Goal: Task Accomplishment & Management: Use online tool/utility

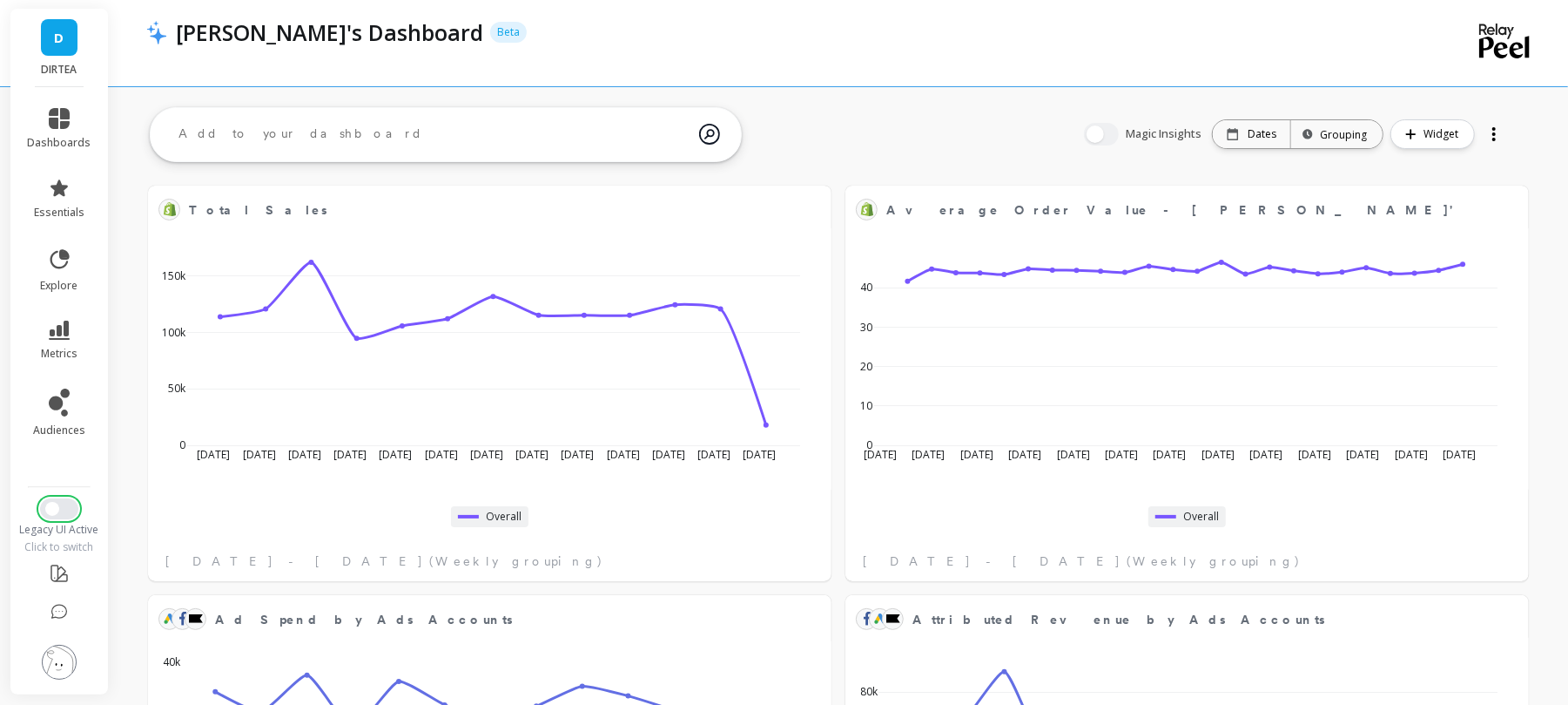
scroll to position [287, 1308]
click at [58, 517] on button "Switch to New UI" at bounding box center [59, 508] width 39 height 21
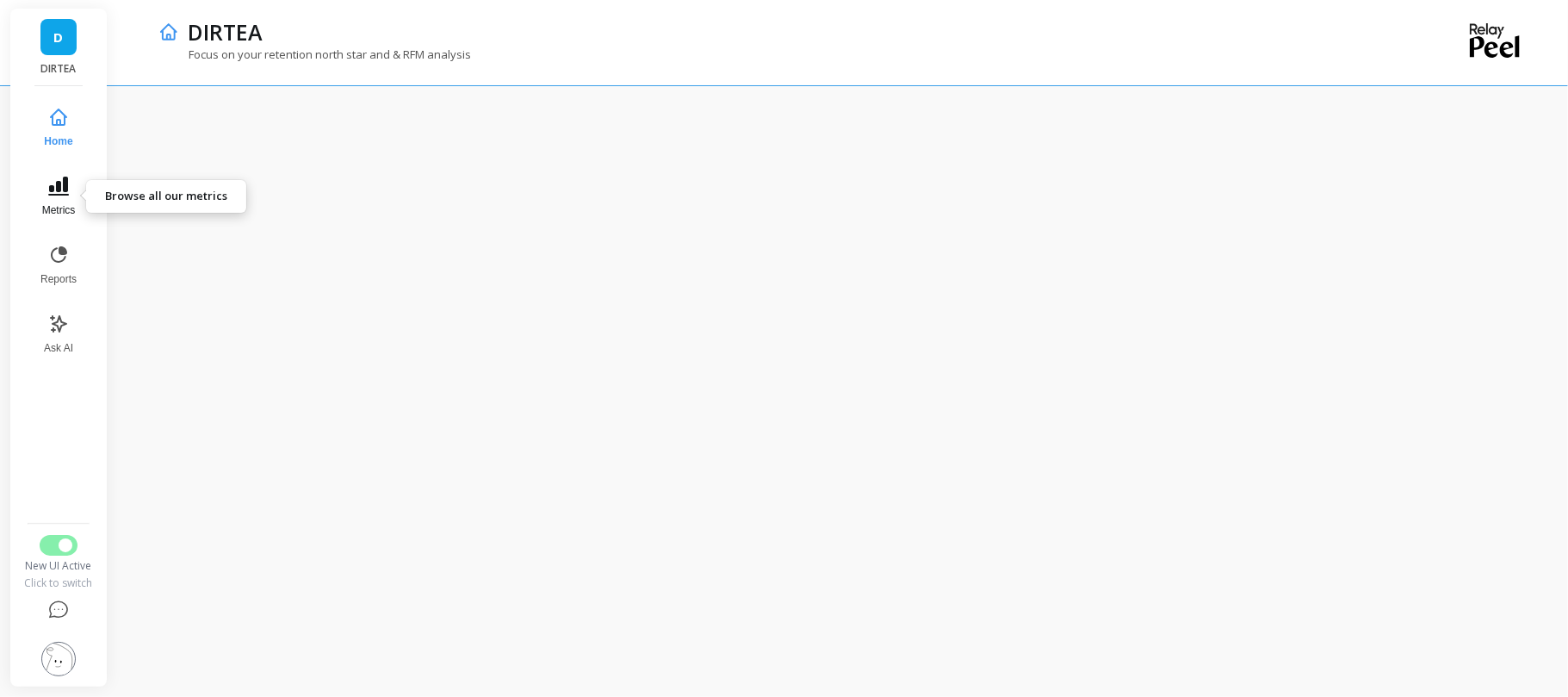
click at [59, 187] on icon at bounding box center [58, 186] width 21 height 19
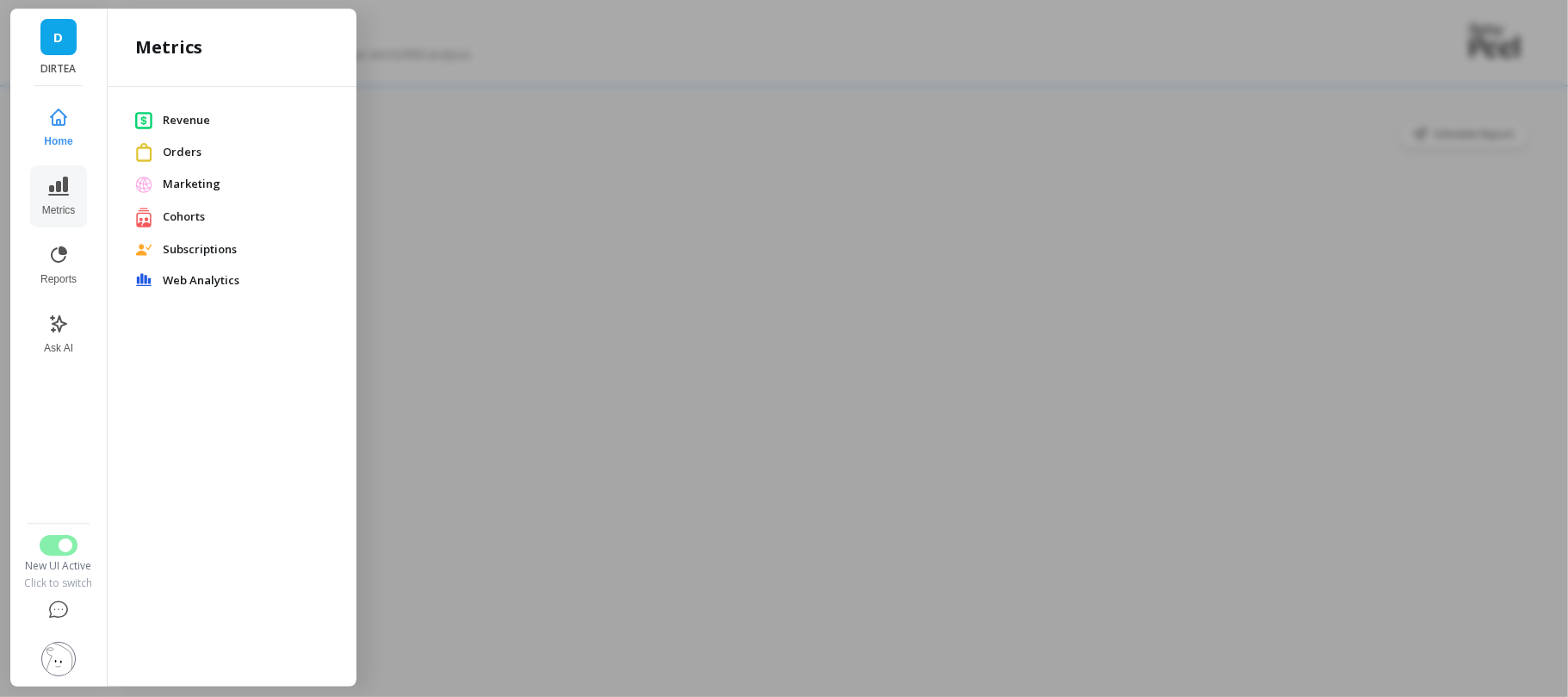
click at [194, 248] on span "Subscriptions" at bounding box center [245, 250] width 166 height 18
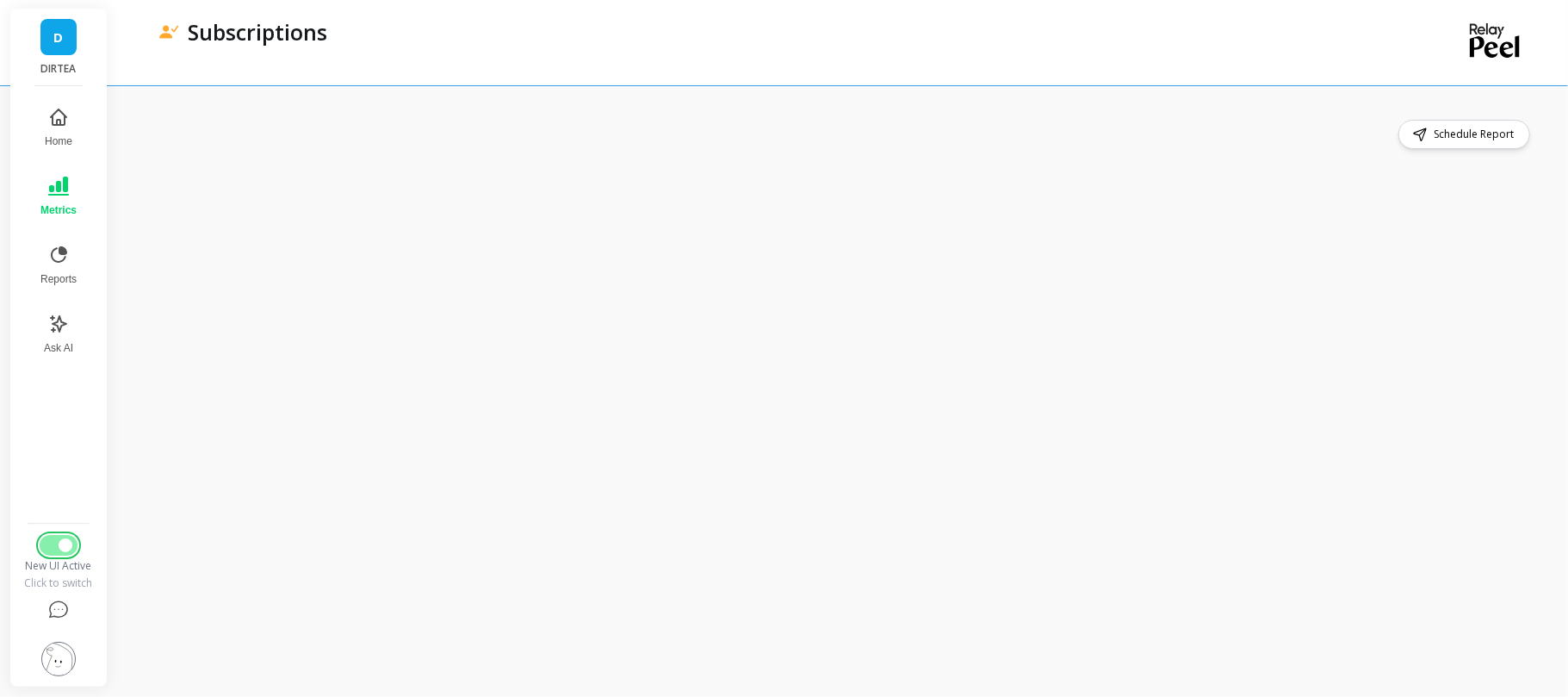
click at [41, 544] on button "Switch to Legacy UI" at bounding box center [58, 545] width 38 height 21
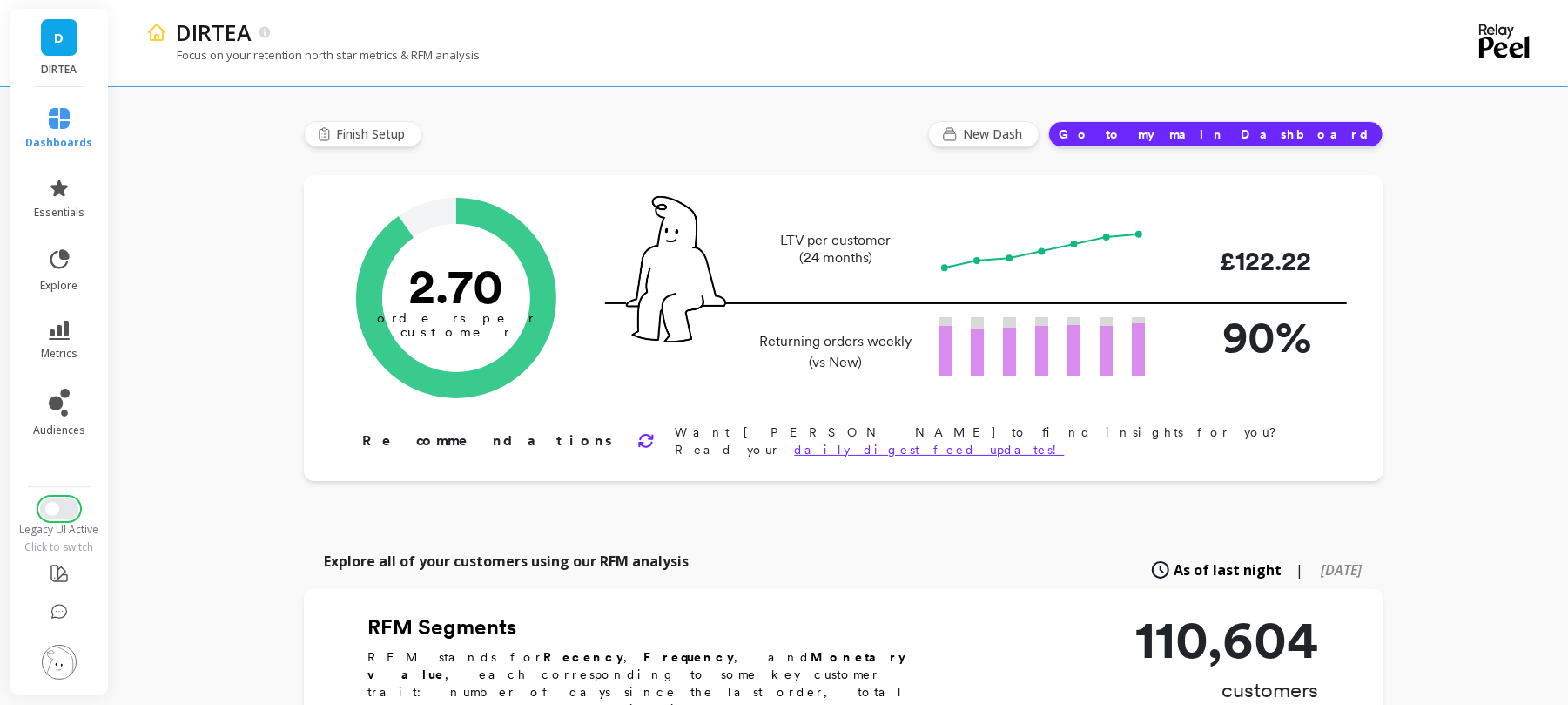
click at [74, 512] on button "Switch to New UI" at bounding box center [59, 508] width 39 height 21
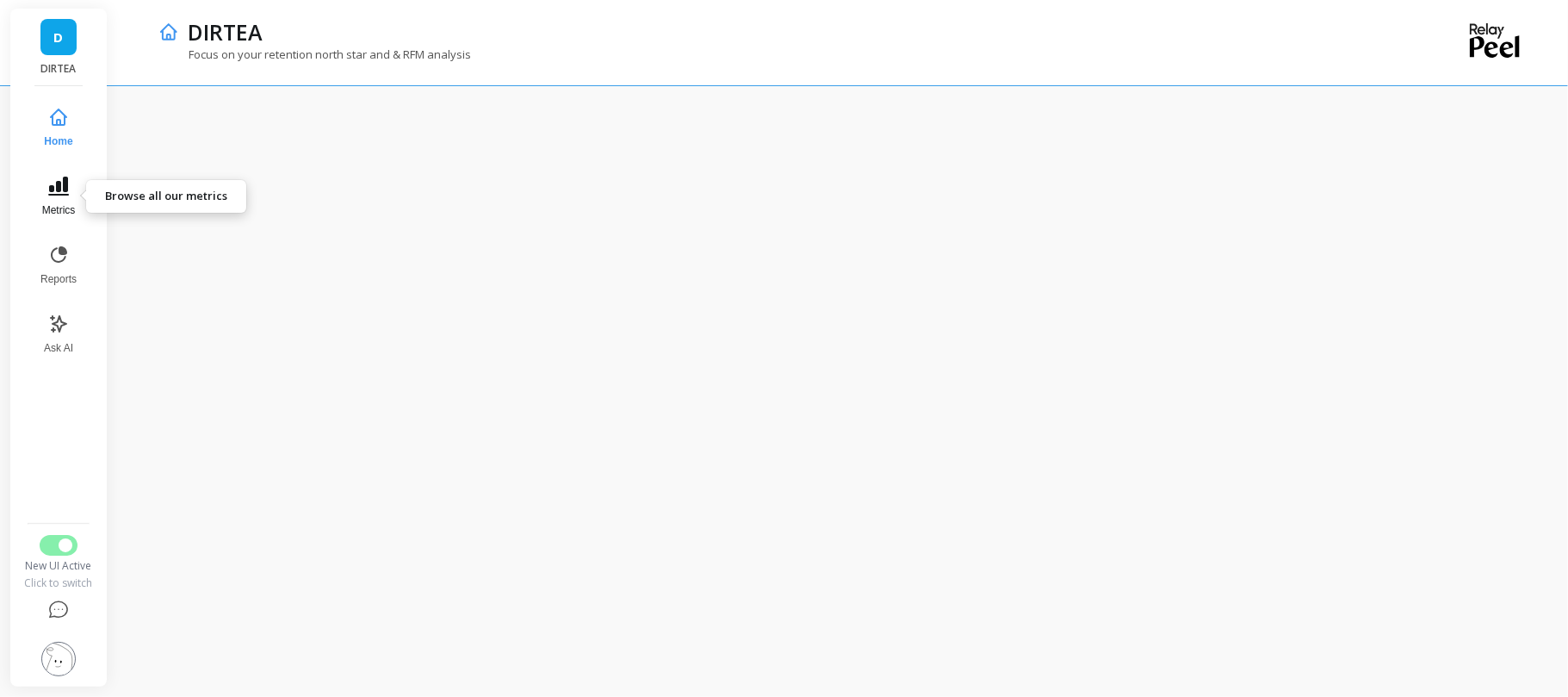
click at [48, 178] on icon at bounding box center [58, 186] width 21 height 21
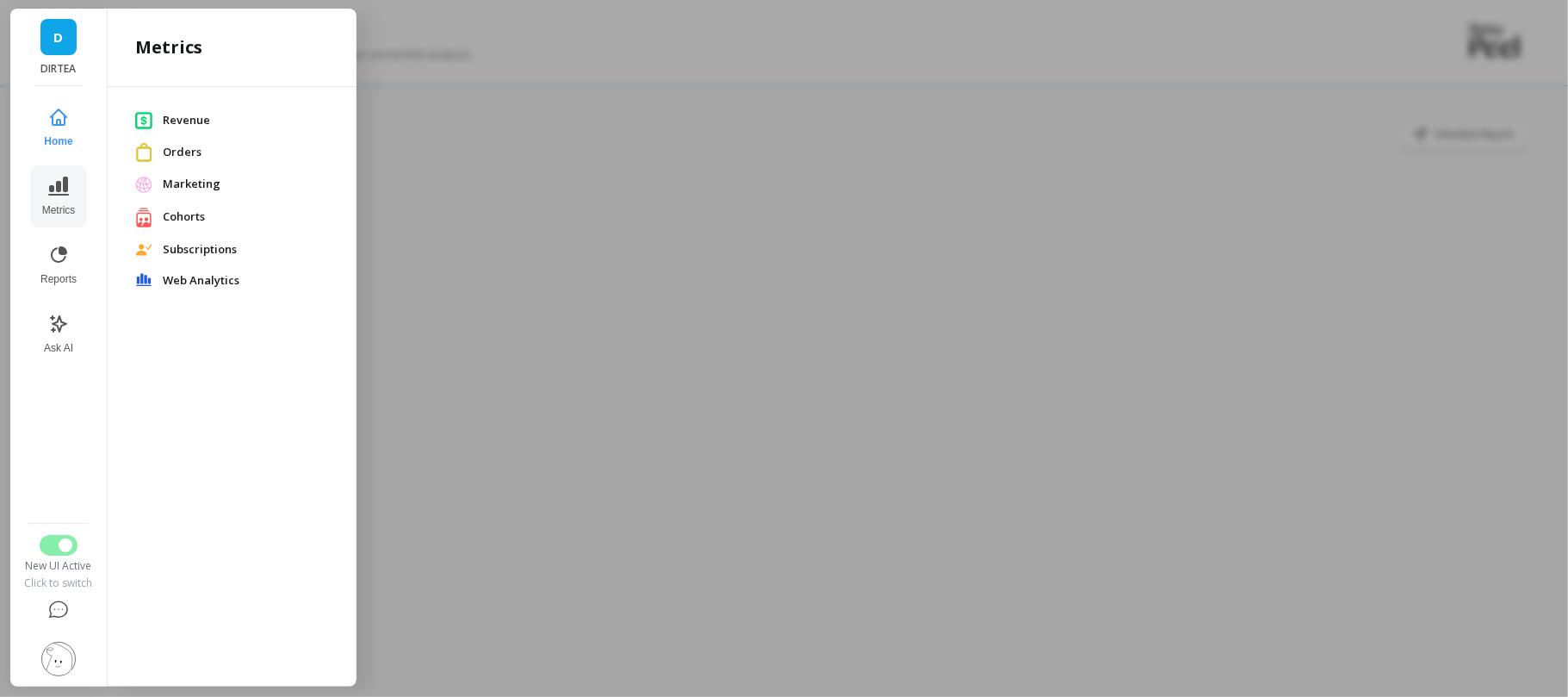
click at [193, 242] on span "Subscriptions" at bounding box center [245, 250] width 166 height 18
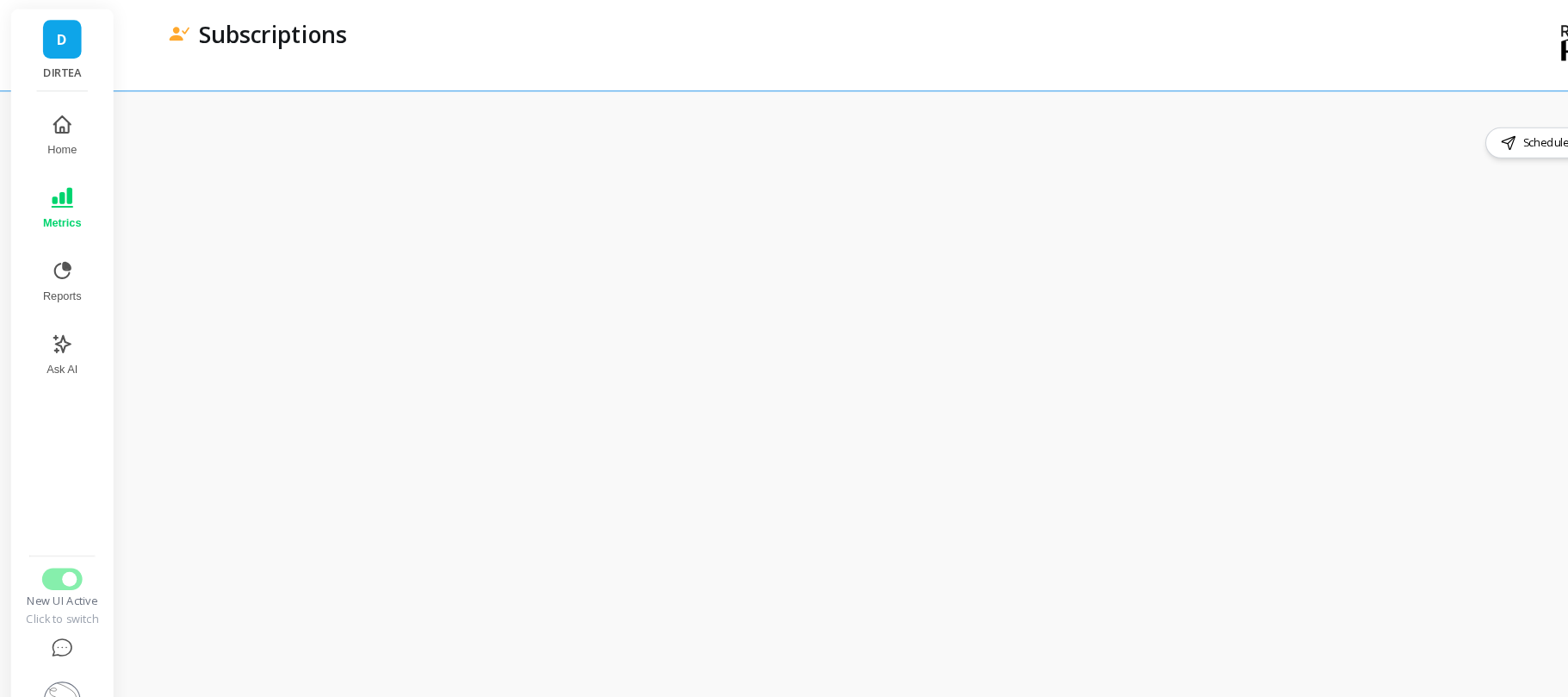
click at [557, 136] on div "Schedule Report" at bounding box center [838, 134] width 1388 height 29
